Goal: Task Accomplishment & Management: Use online tool/utility

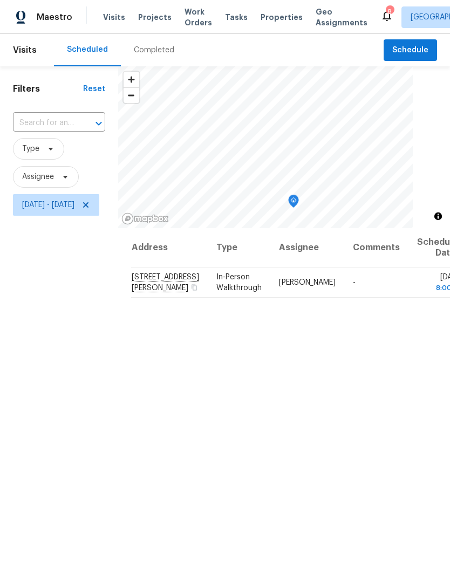
click at [266, 20] on span "Properties" at bounding box center [281, 17] width 42 height 11
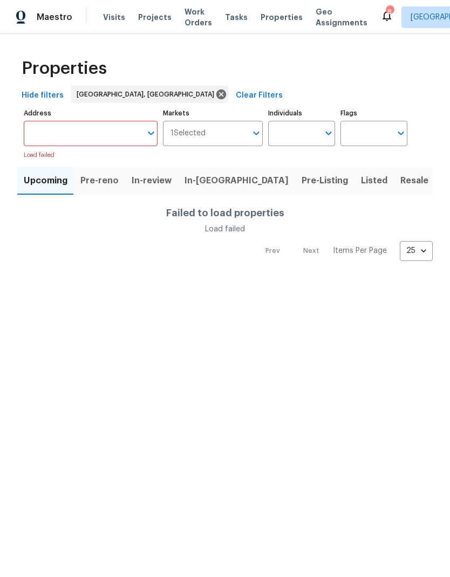
click at [199, 171] on button "In-reno" at bounding box center [236, 181] width 117 height 28
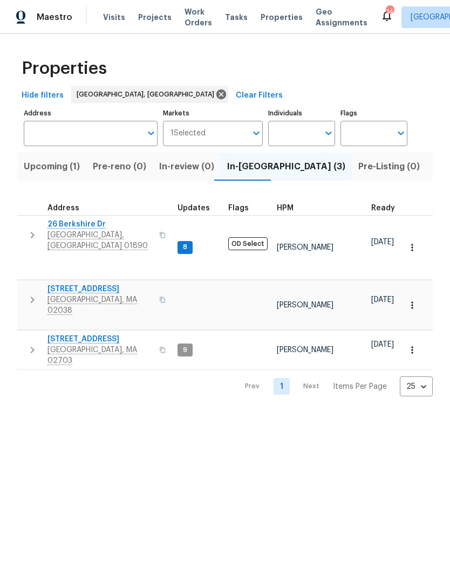
click at [80, 232] on span "[GEOGRAPHIC_DATA], [GEOGRAPHIC_DATA] 01890" at bounding box center [99, 241] width 105 height 22
click at [61, 172] on span "Upcoming (1)" at bounding box center [52, 166] width 56 height 15
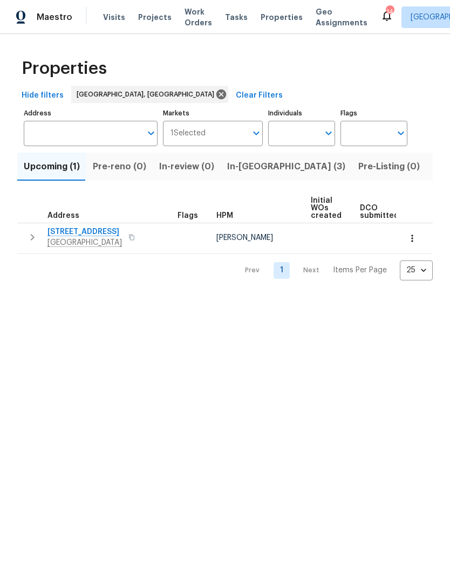
click at [82, 219] on div "Address" at bounding box center [68, 216] width 42 height 8
click at [80, 236] on span "1247 Central St" at bounding box center [84, 231] width 74 height 11
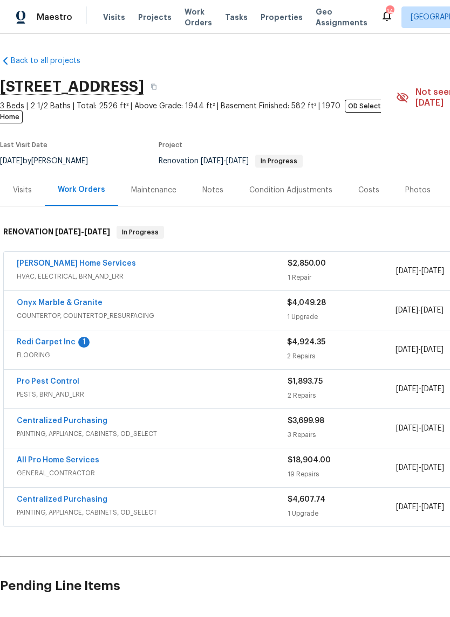
click at [80, 260] on link "[PERSON_NAME] Home Services" at bounding box center [76, 264] width 119 height 8
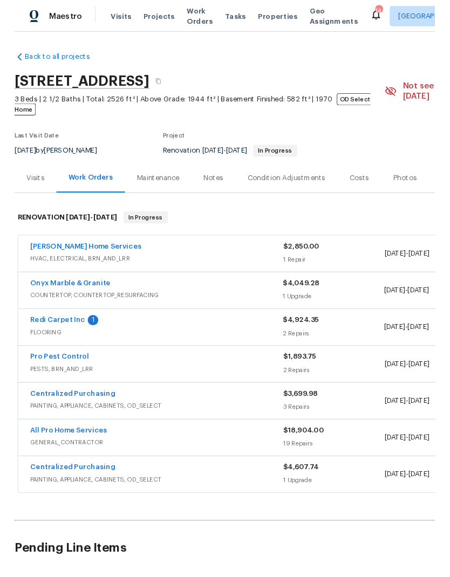
scroll to position [17, 0]
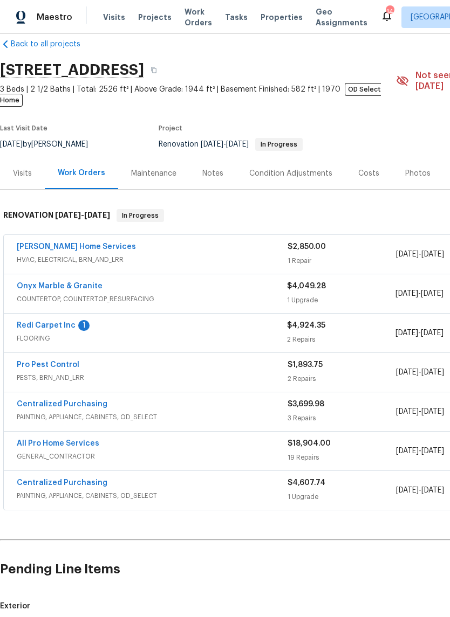
click at [64, 243] on link "Tingley Home Services" at bounding box center [76, 247] width 119 height 8
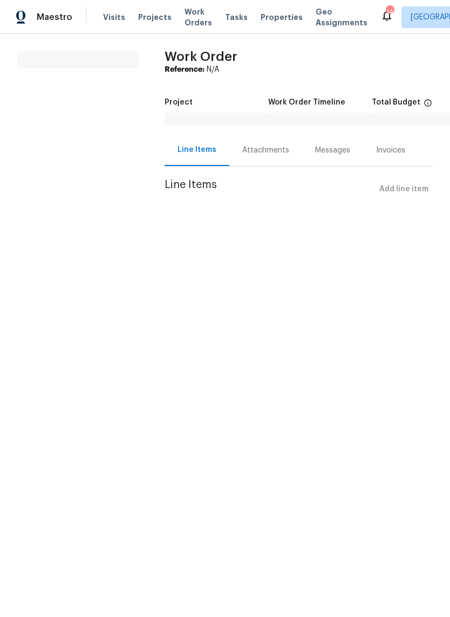
click at [325, 155] on div "Messages" at bounding box center [332, 150] width 35 height 11
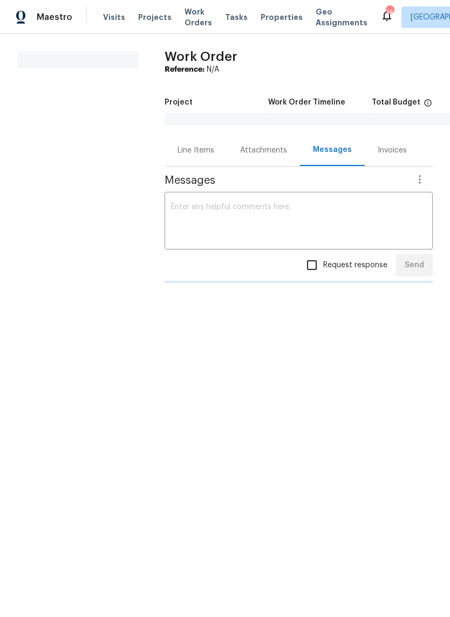
click at [270, 212] on textarea at bounding box center [298, 222] width 255 height 38
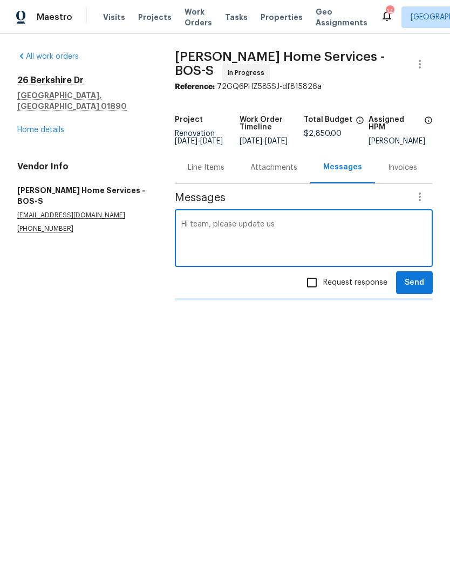
type textarea "Hi team, please update us with"
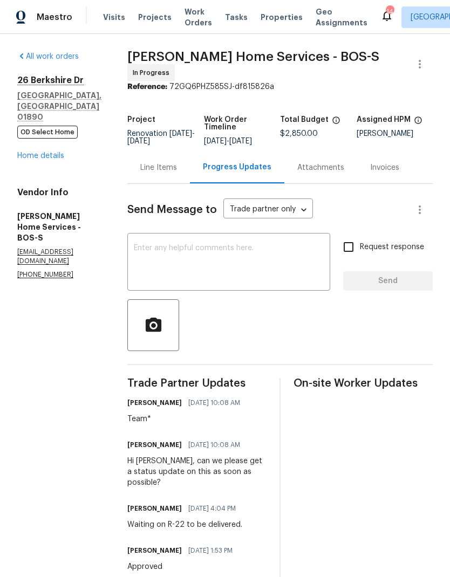
click at [276, 259] on textarea at bounding box center [229, 263] width 190 height 38
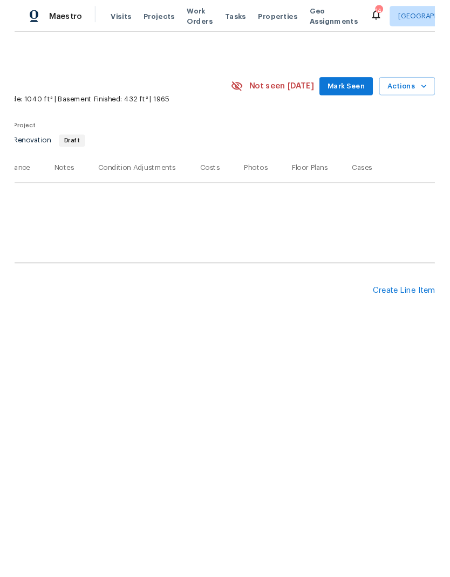
scroll to position [0, 160]
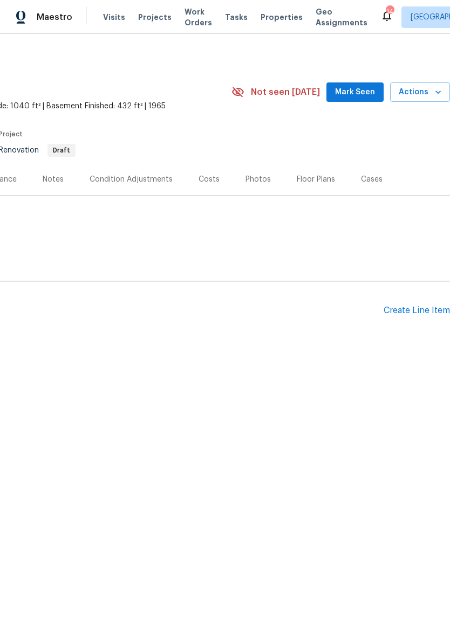
click at [405, 311] on div "Create Line Item" at bounding box center [416, 311] width 66 height 10
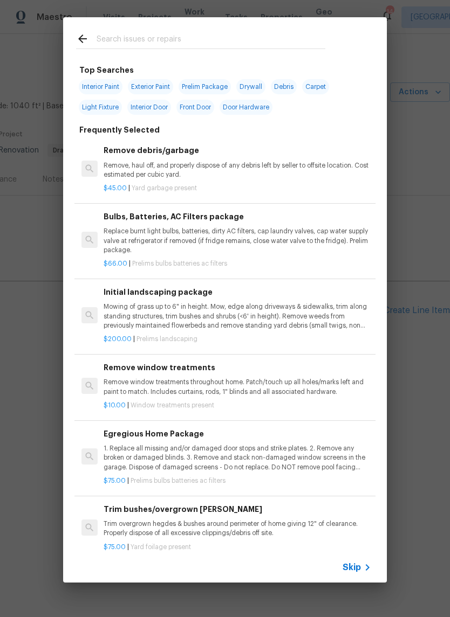
click at [191, 38] on input "text" at bounding box center [211, 40] width 229 height 16
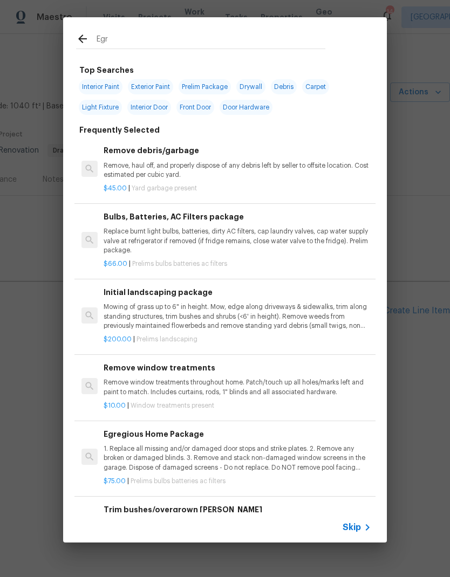
type input "Egre"
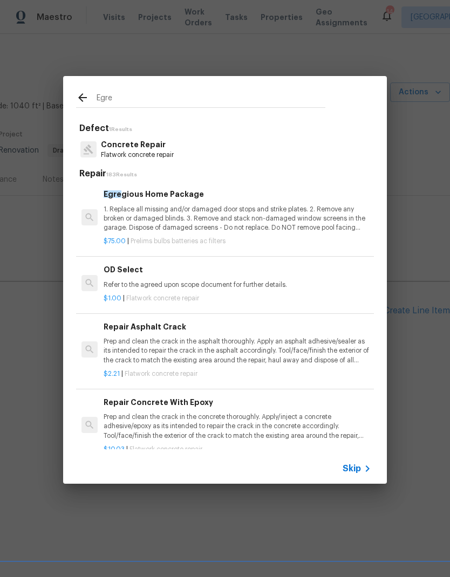
click at [217, 213] on p "1. Replace all missing and/or damaged door stops and strike plates. 2. Remove a…" at bounding box center [237, 218] width 267 height 27
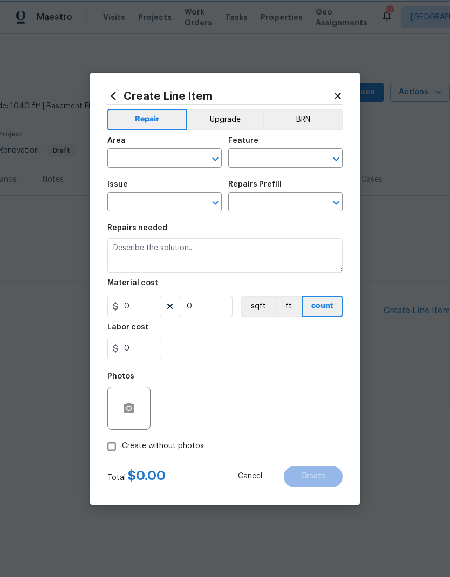
type input "Home Readiness Packages"
type input "Bulbs, Batteries, AC Filters"
type input "Egregious Home Package $75.00"
type textarea "1. Replace all missing and/or damaged door stops and strike plates. 2. Remove a…"
type input "75"
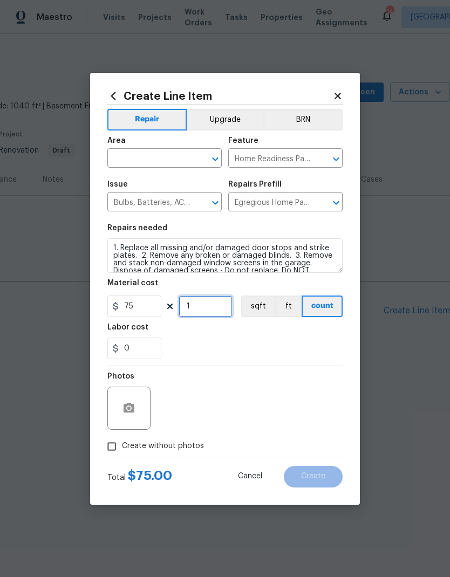
click at [214, 306] on input "1" at bounding box center [205, 306] width 54 height 22
type input "2"
click at [173, 154] on input "text" at bounding box center [149, 159] width 84 height 17
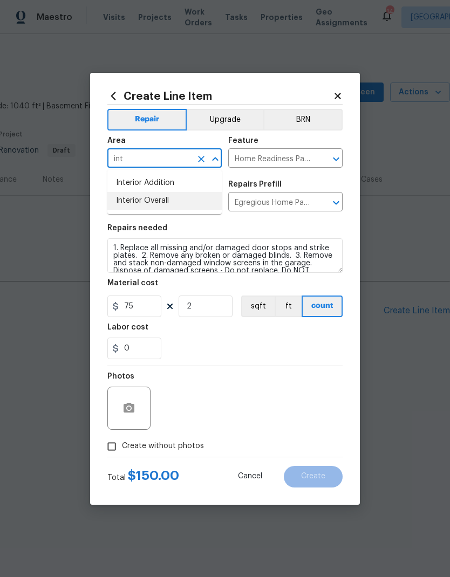
click at [189, 205] on li "Interior Overall" at bounding box center [164, 201] width 114 height 18
type input "Interior Overall"
click at [249, 340] on div "0" at bounding box center [224, 348] width 235 height 22
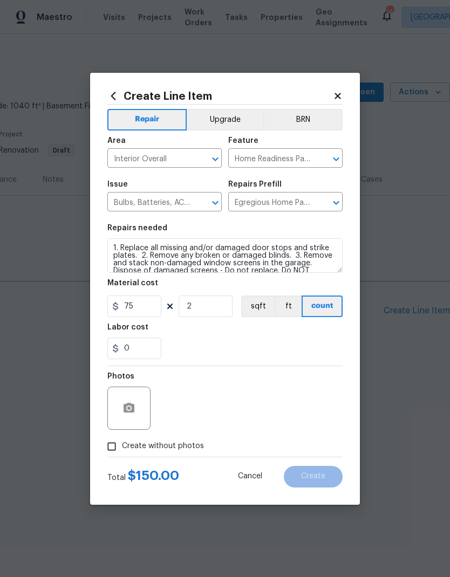
click at [117, 448] on input "Create without photos" at bounding box center [111, 446] width 20 height 20
checkbox input "true"
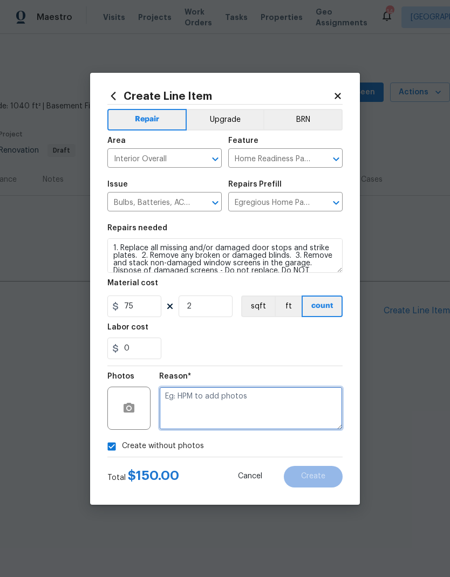
click at [261, 402] on textarea at bounding box center [250, 408] width 183 height 43
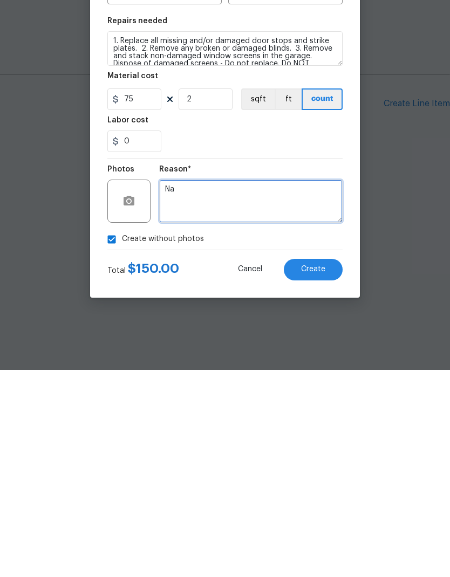
type textarea "Na"
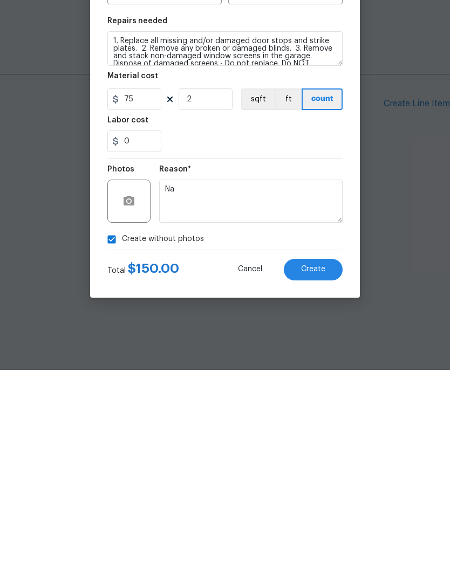
click at [318, 472] on span "Create" at bounding box center [313, 476] width 24 height 8
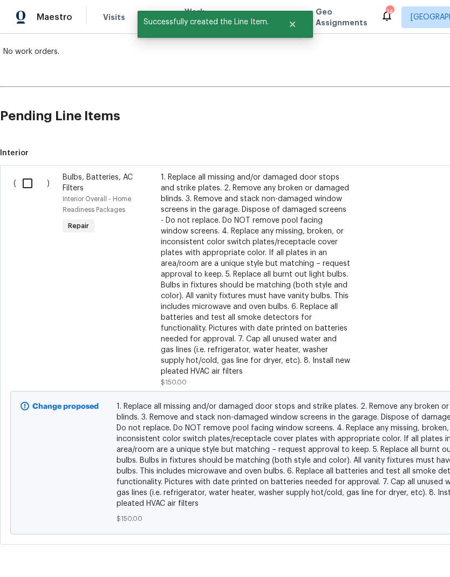
scroll to position [192, 0]
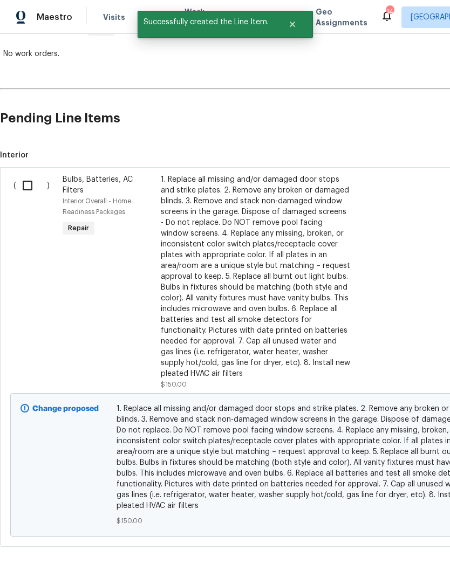
click at [27, 194] on input "checkbox" at bounding box center [31, 185] width 31 height 23
checkbox input "true"
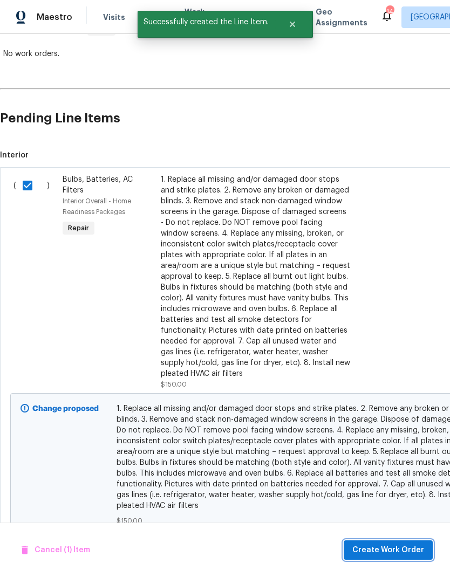
click at [399, 552] on span "Create Work Order" at bounding box center [388, 549] width 72 height 13
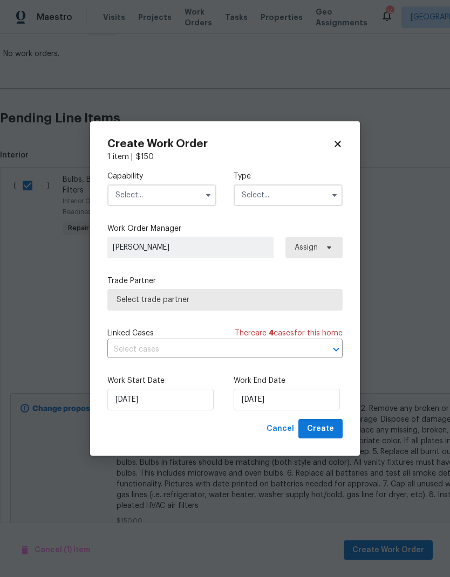
click at [183, 189] on input "text" at bounding box center [161, 195] width 109 height 22
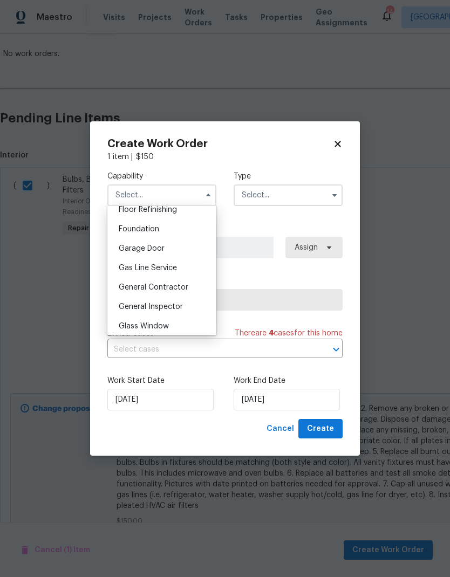
scroll to position [452, 0]
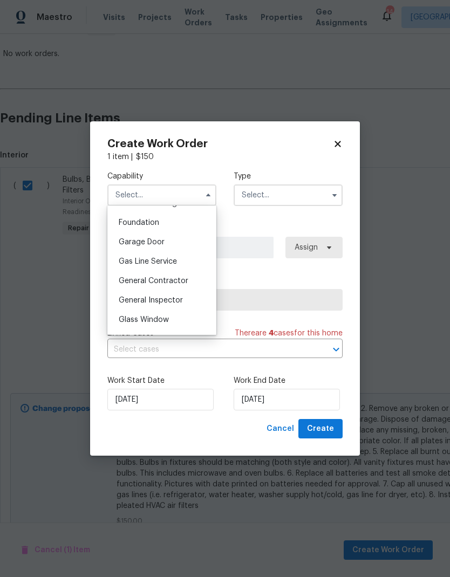
click at [174, 285] on div "General Contractor" at bounding box center [162, 280] width 104 height 19
type input "General Contractor"
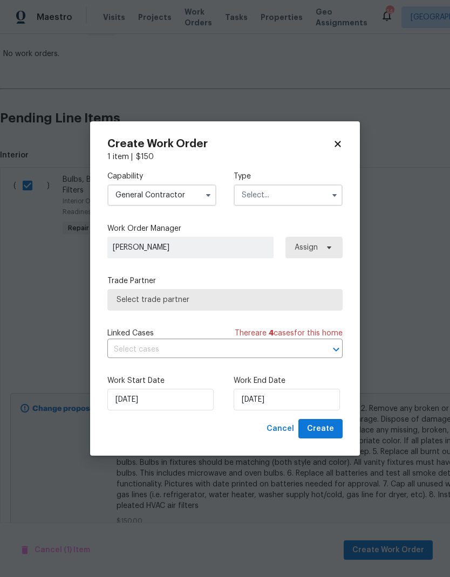
click at [301, 197] on input "text" at bounding box center [287, 195] width 109 height 22
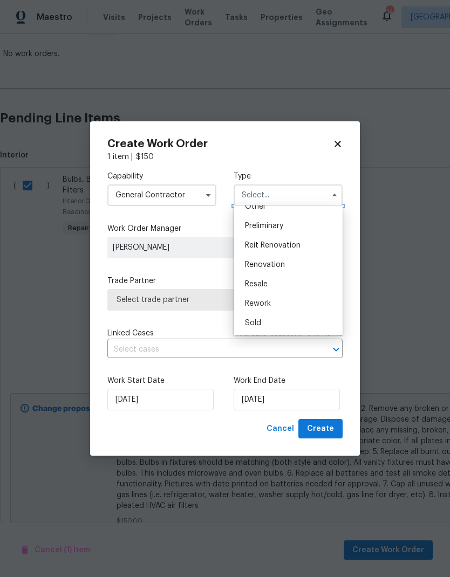
scroll to position [226, 0]
click at [314, 262] on div "Renovation" at bounding box center [288, 262] width 104 height 19
type input "Renovation"
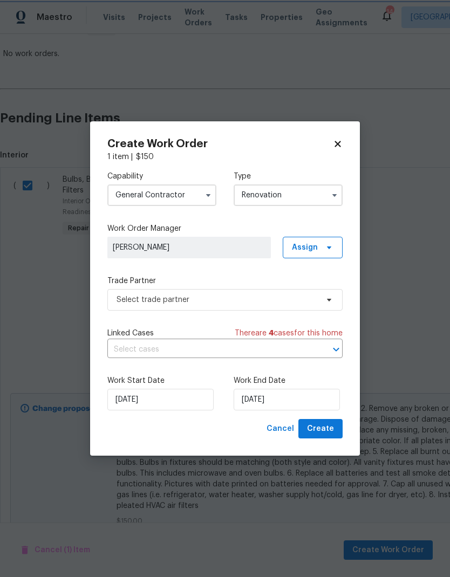
scroll to position [0, 0]
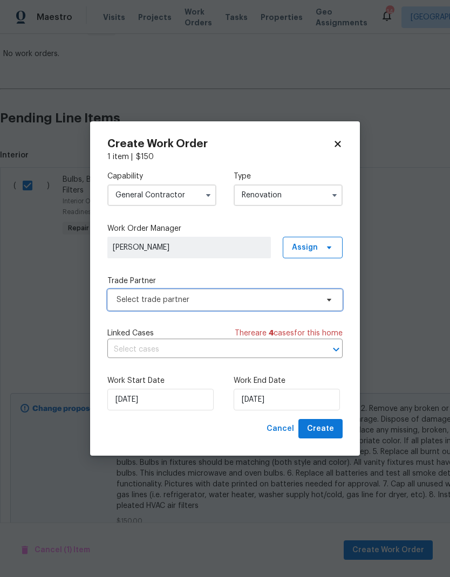
click at [235, 290] on span "Select trade partner" at bounding box center [224, 300] width 235 height 22
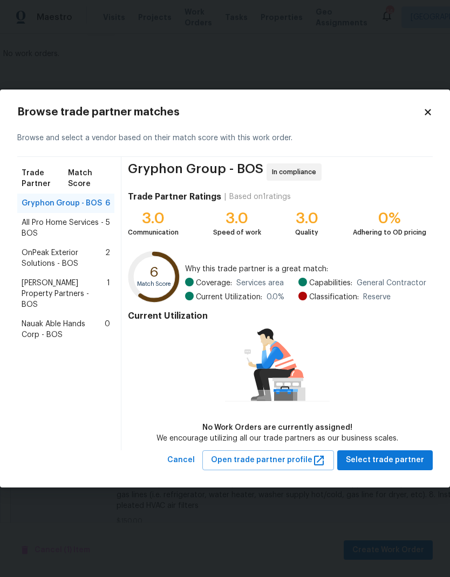
click at [81, 227] on span "All Pro Home Services - BOS" at bounding box center [64, 228] width 84 height 22
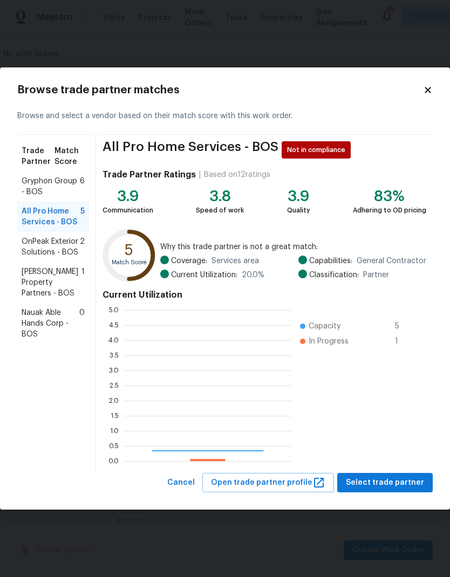
scroll to position [151, 167]
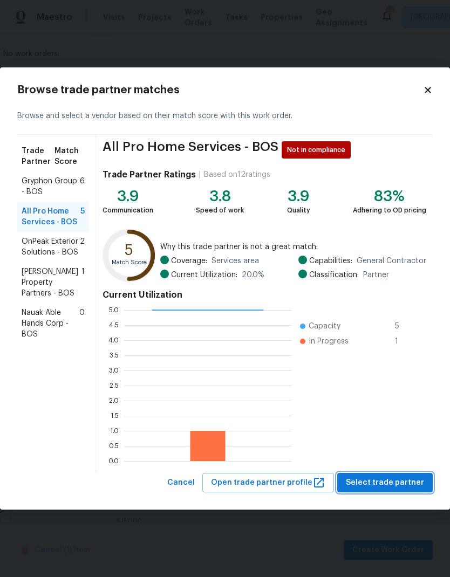
click at [406, 477] on span "Select trade partner" at bounding box center [385, 482] width 78 height 13
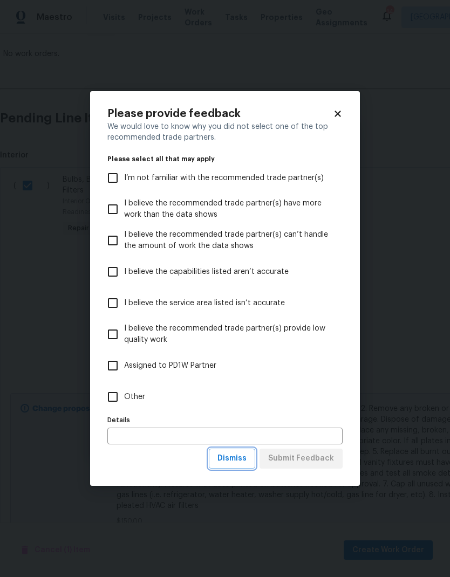
click at [236, 451] on button "Dismiss" at bounding box center [232, 459] width 46 height 20
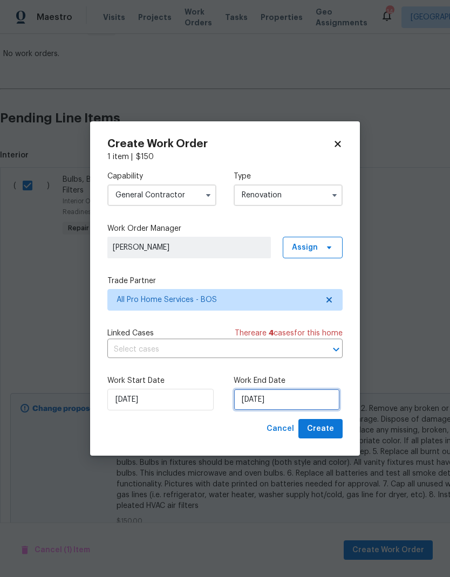
click at [308, 398] on input "[DATE]" at bounding box center [286, 400] width 106 height 22
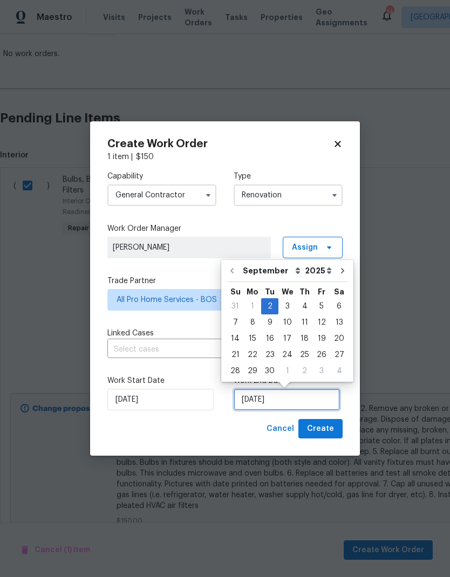
scroll to position [8, 0]
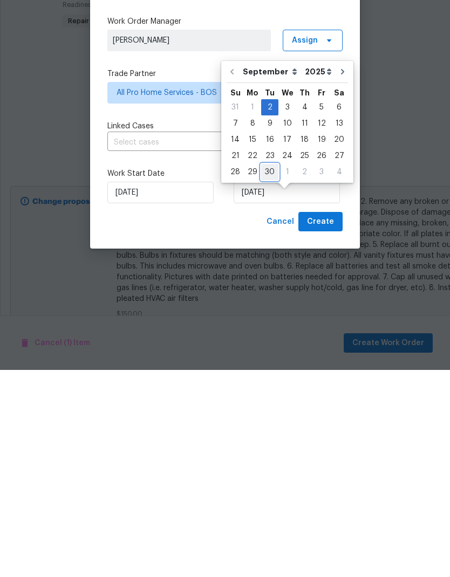
click at [268, 371] on div "30" at bounding box center [269, 378] width 17 height 15
type input "[DATE]"
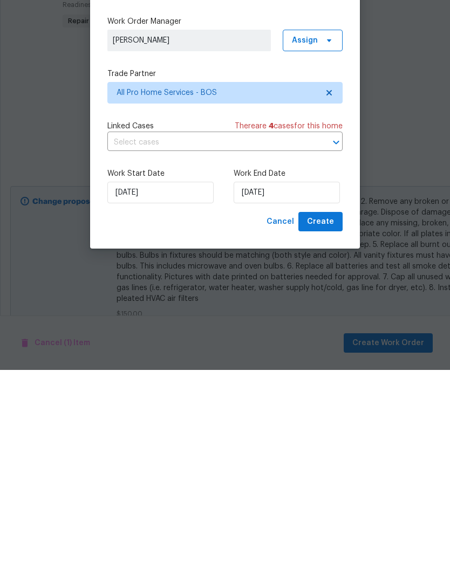
scroll to position [43, 0]
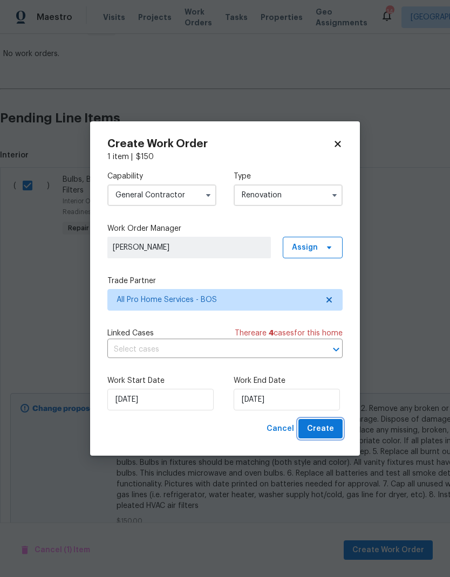
click at [326, 435] on span "Create" at bounding box center [320, 428] width 27 height 13
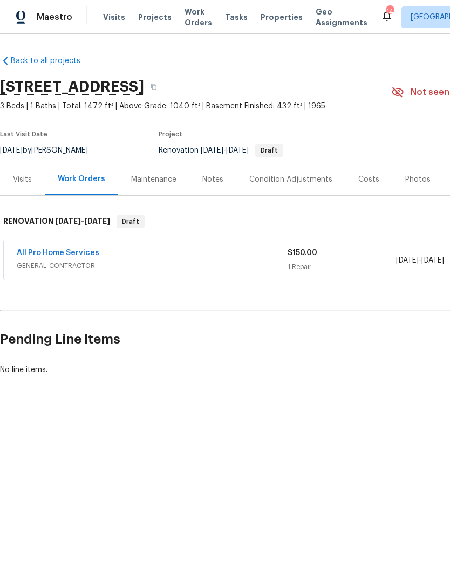
click at [282, 180] on div "Condition Adjustments" at bounding box center [290, 179] width 83 height 11
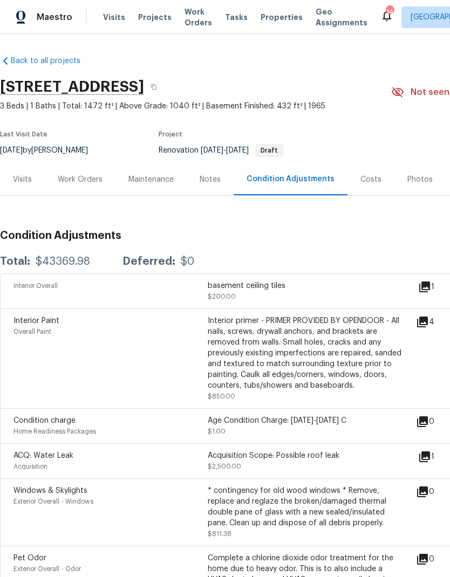
click at [371, 176] on div "Costs" at bounding box center [370, 179] width 21 height 11
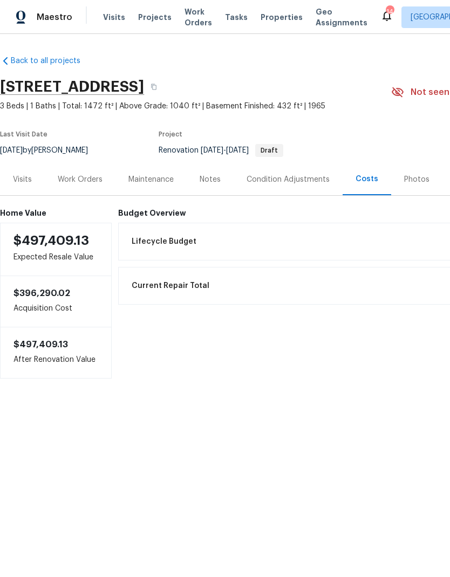
click at [249, 246] on div "Lifecycle Budget $43,369.98" at bounding box center [364, 242] width 478 height 24
click at [294, 178] on div "Condition Adjustments" at bounding box center [287, 179] width 83 height 11
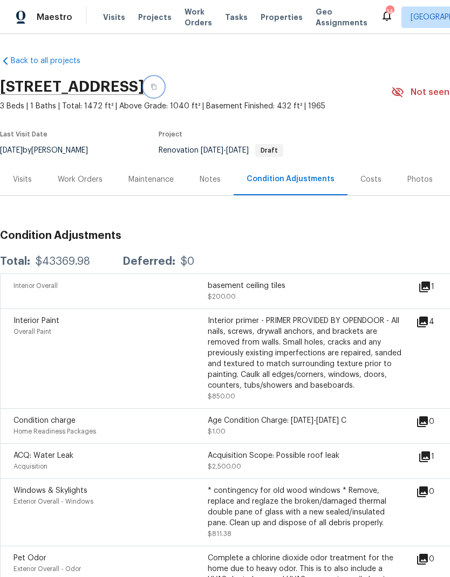
click at [163, 86] on button "button" at bounding box center [153, 86] width 19 height 19
click at [85, 187] on div "Work Orders" at bounding box center [80, 179] width 71 height 32
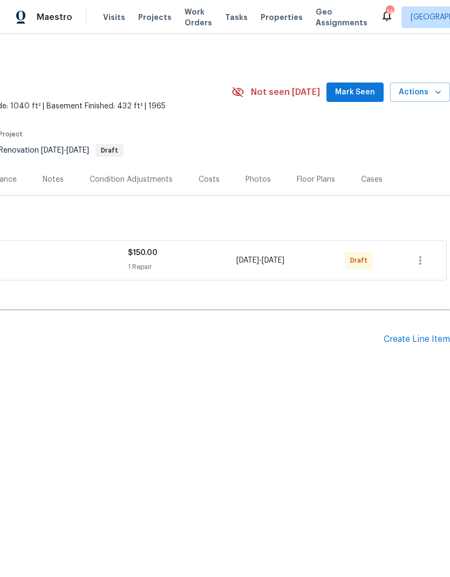
scroll to position [0, 160]
click at [423, 254] on icon "button" at bounding box center [420, 260] width 13 height 13
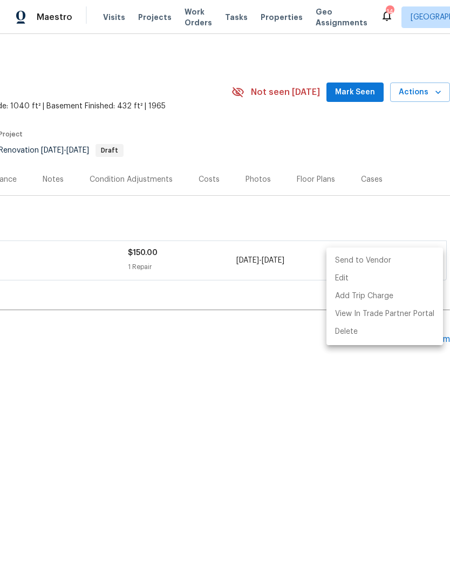
click at [385, 262] on li "Send to Vendor" at bounding box center [384, 261] width 116 height 18
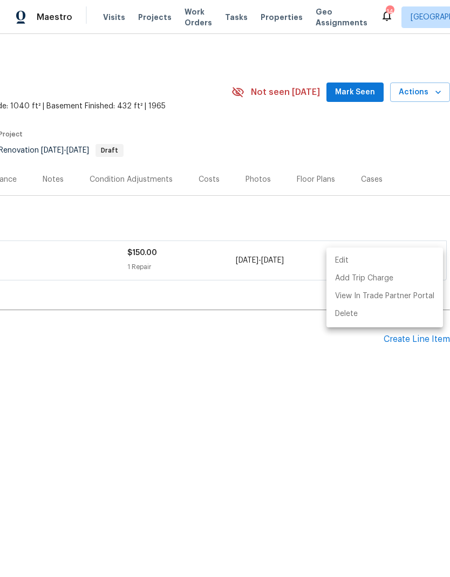
click at [236, 421] on div at bounding box center [225, 288] width 450 height 577
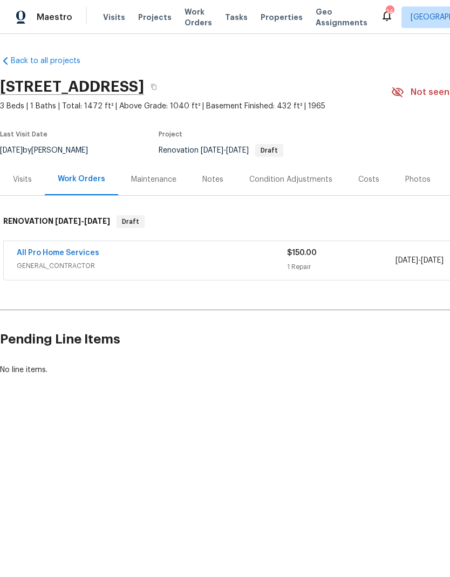
scroll to position [0, 0]
